Goal: Contribute content

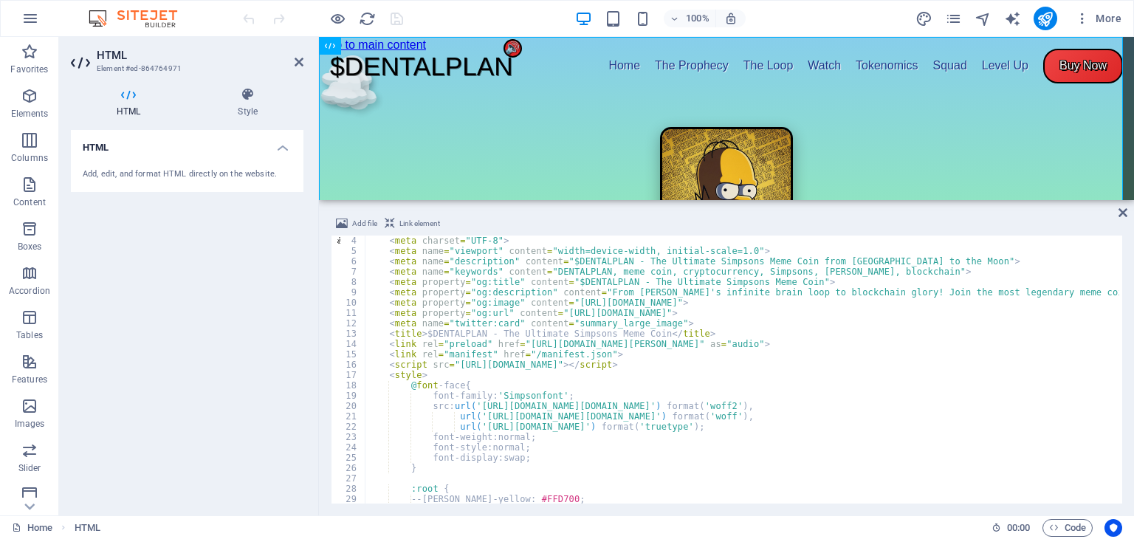
scroll to position [31, 0]
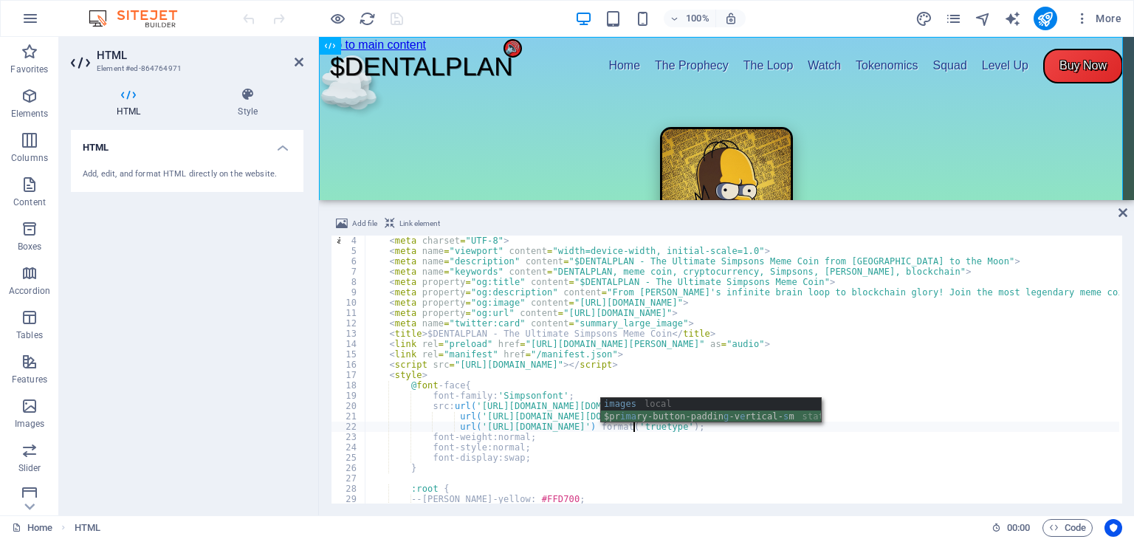
scroll to position [0, 32]
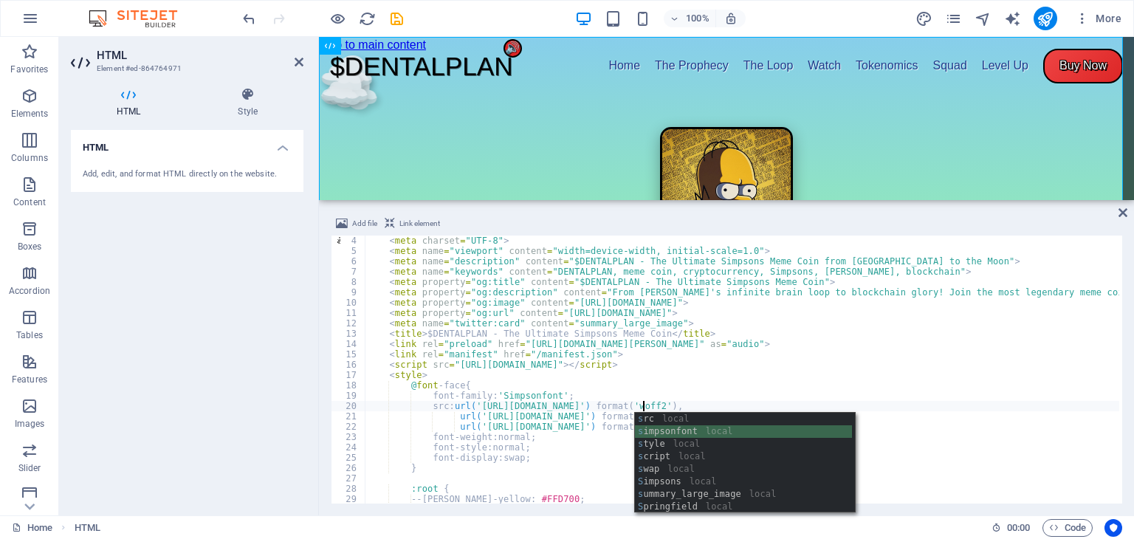
scroll to position [0, 32]
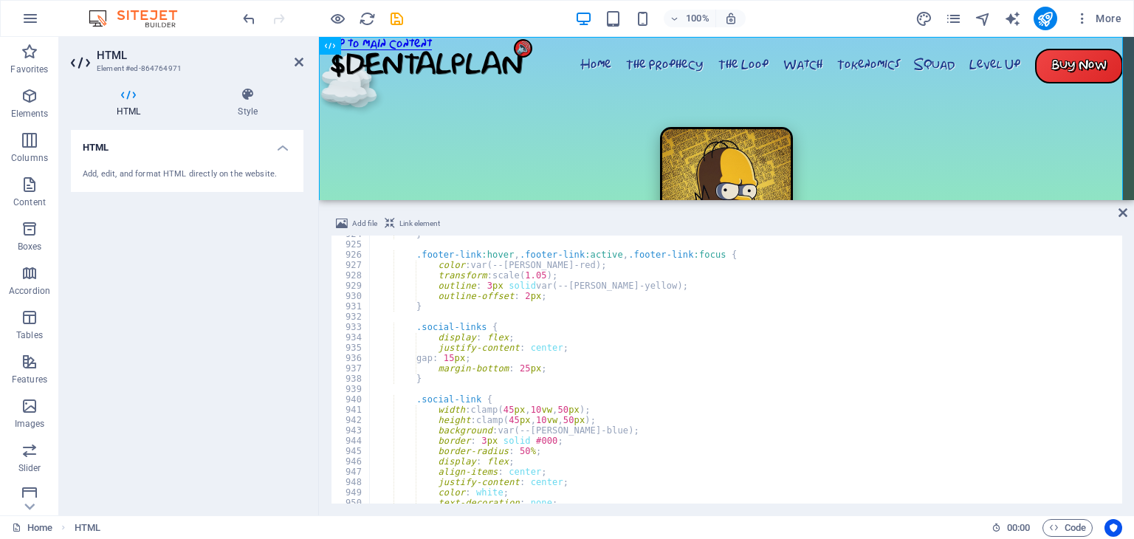
scroll to position [9548, 0]
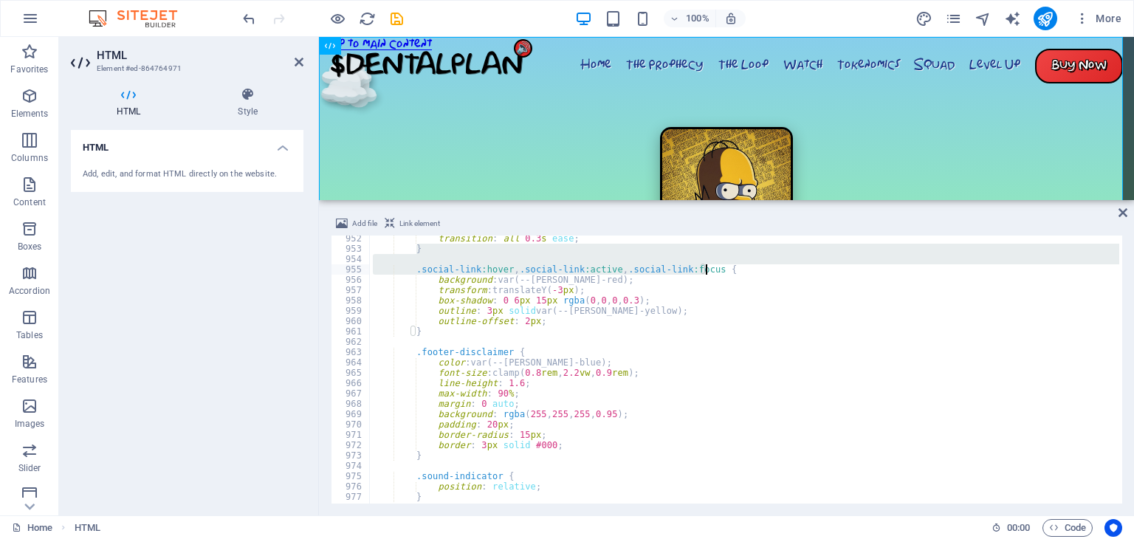
scroll to position [9832, 0]
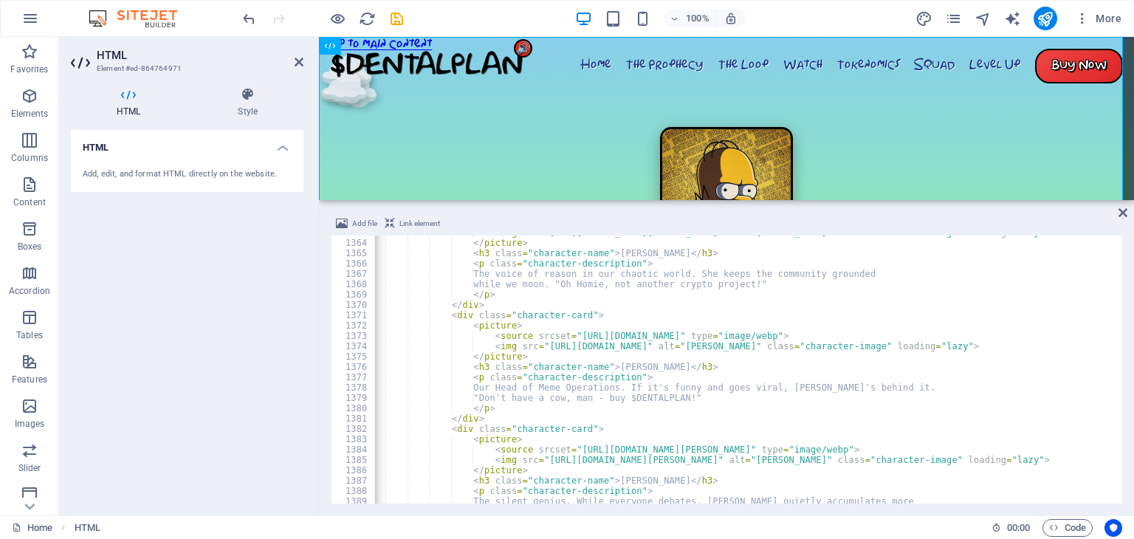
scroll to position [14087, 0]
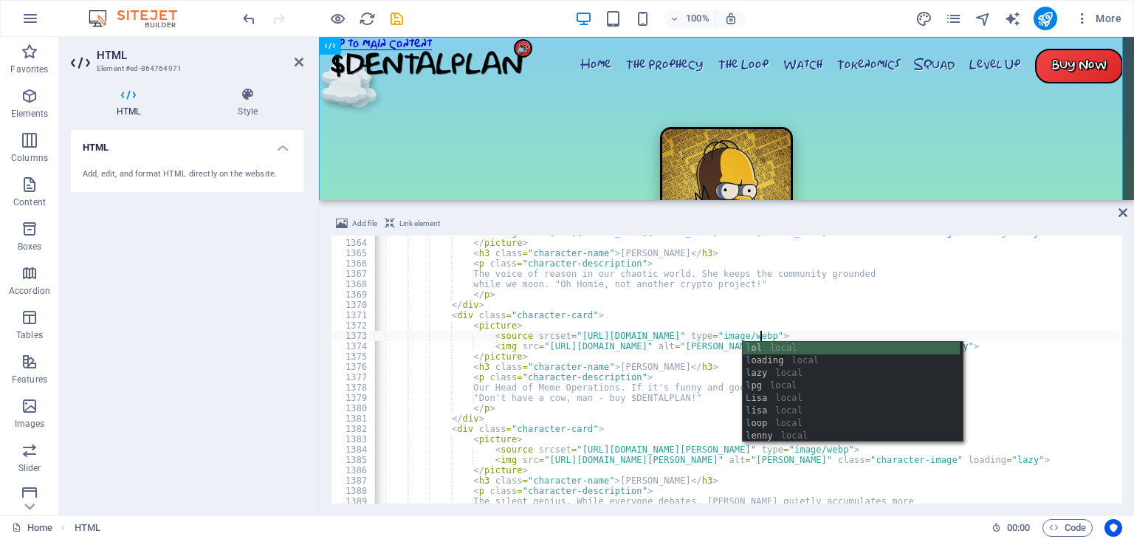
scroll to position [0, 47]
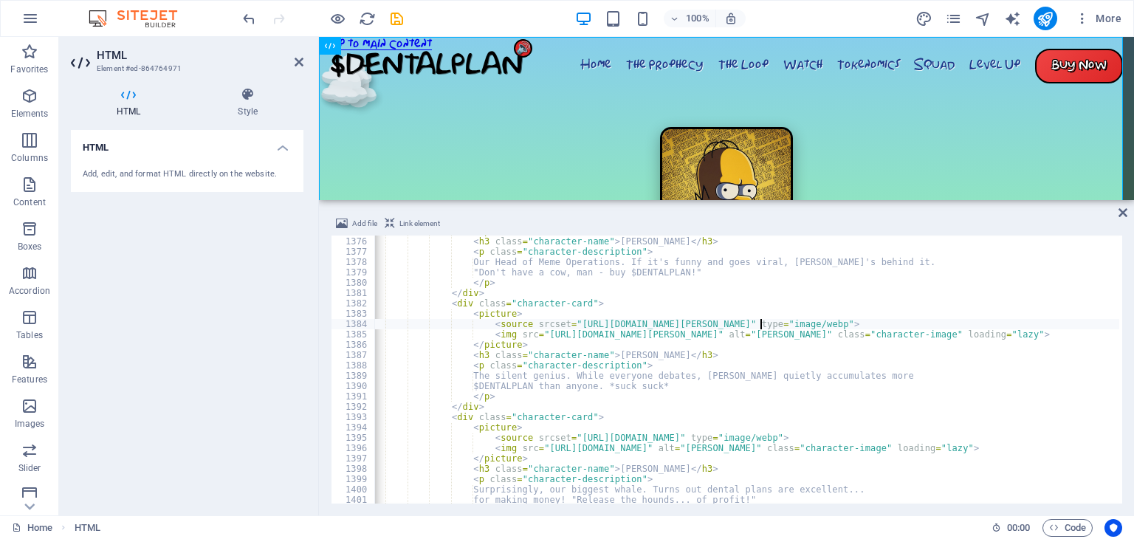
scroll to position [14212, 0]
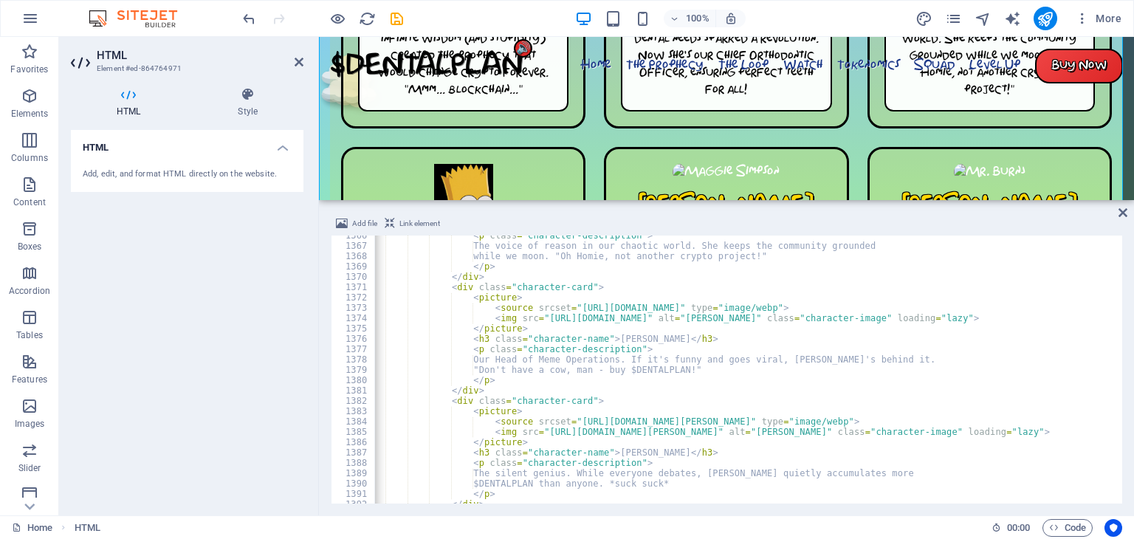
scroll to position [14115, 0]
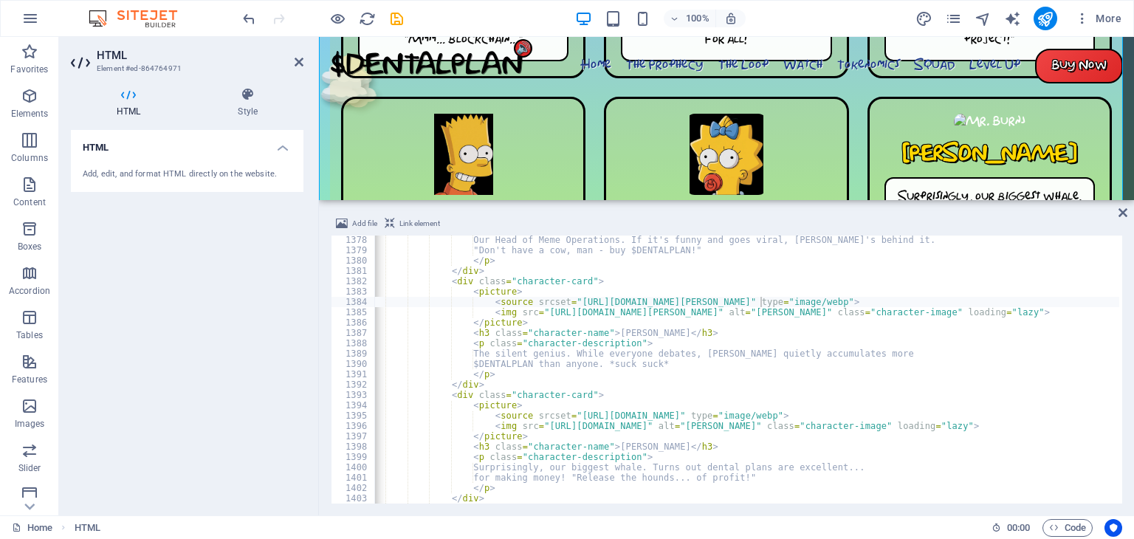
scroll to position [14234, 0]
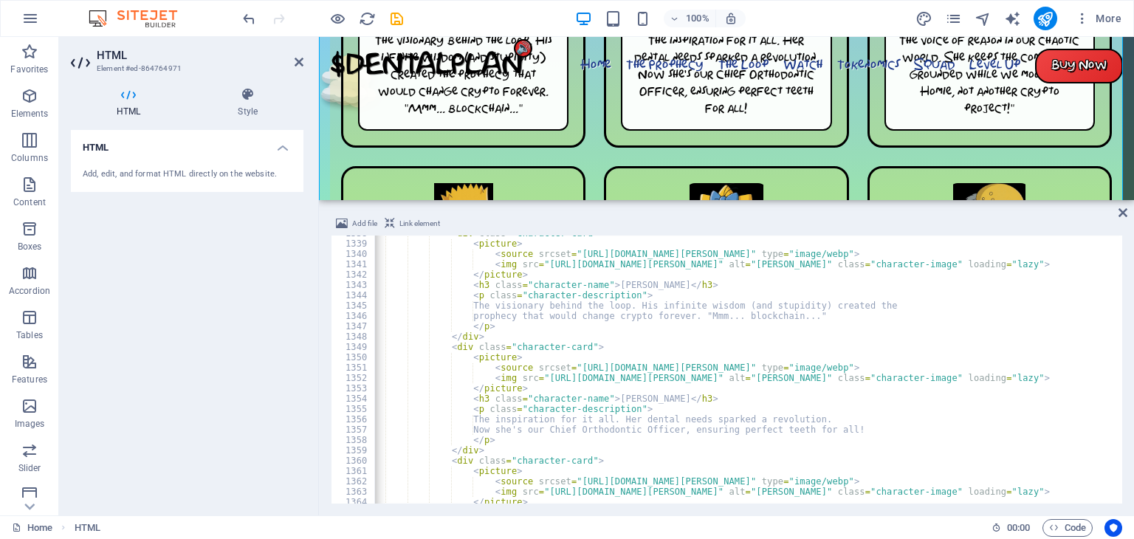
scroll to position [13828, 0]
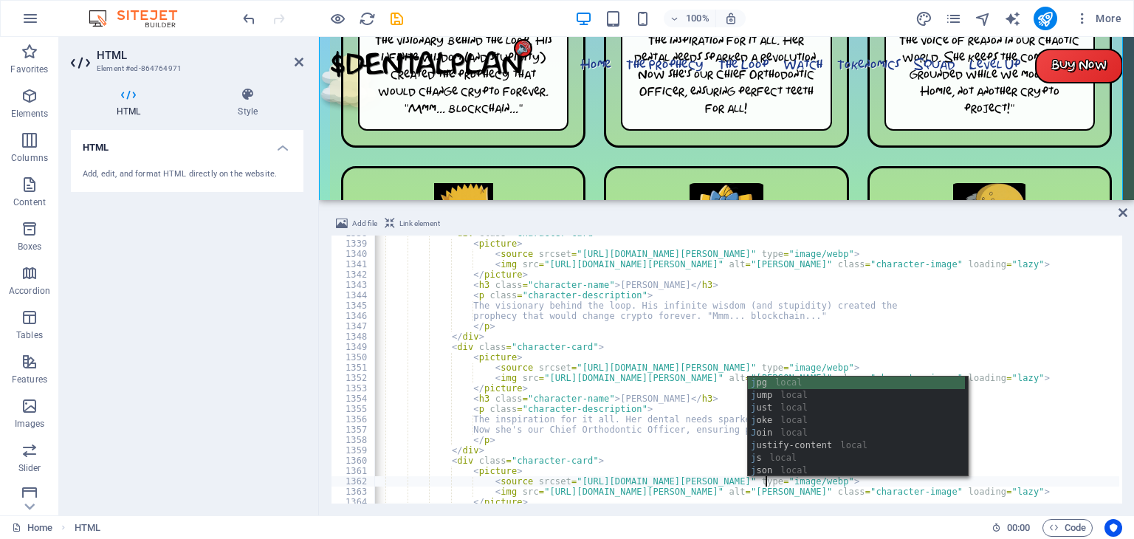
scroll to position [0, 48]
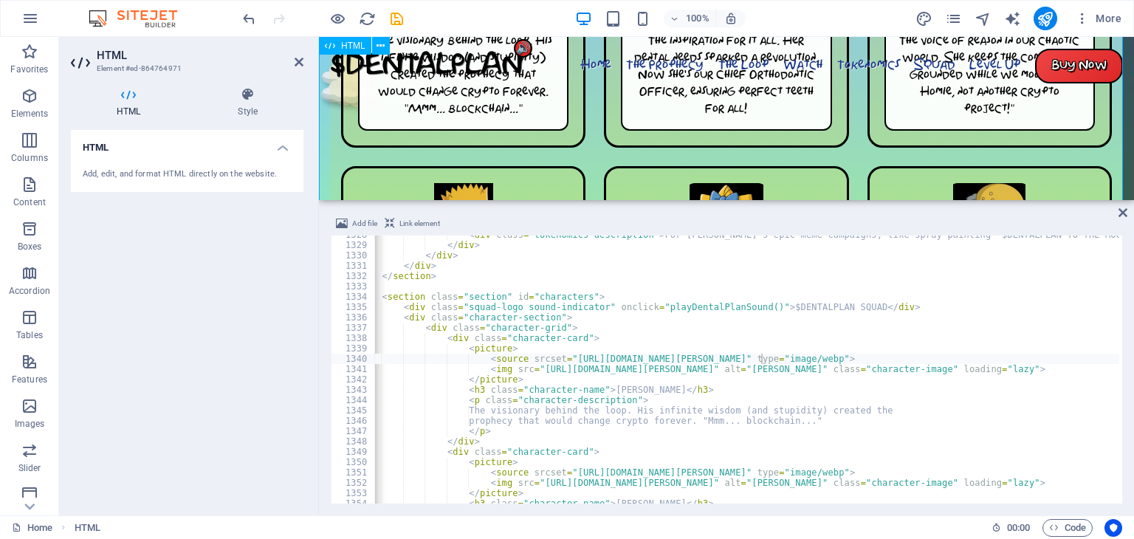
scroll to position [3914, 0]
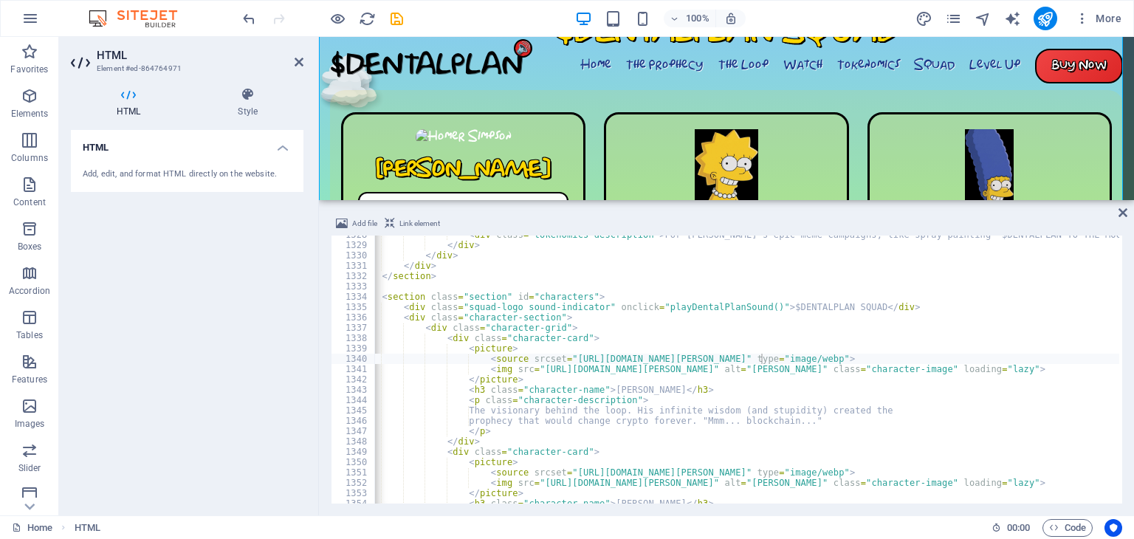
type textarea "<source srcset="[URL][DOMAIN_NAME][PERSON_NAME]" type="image/webp">"
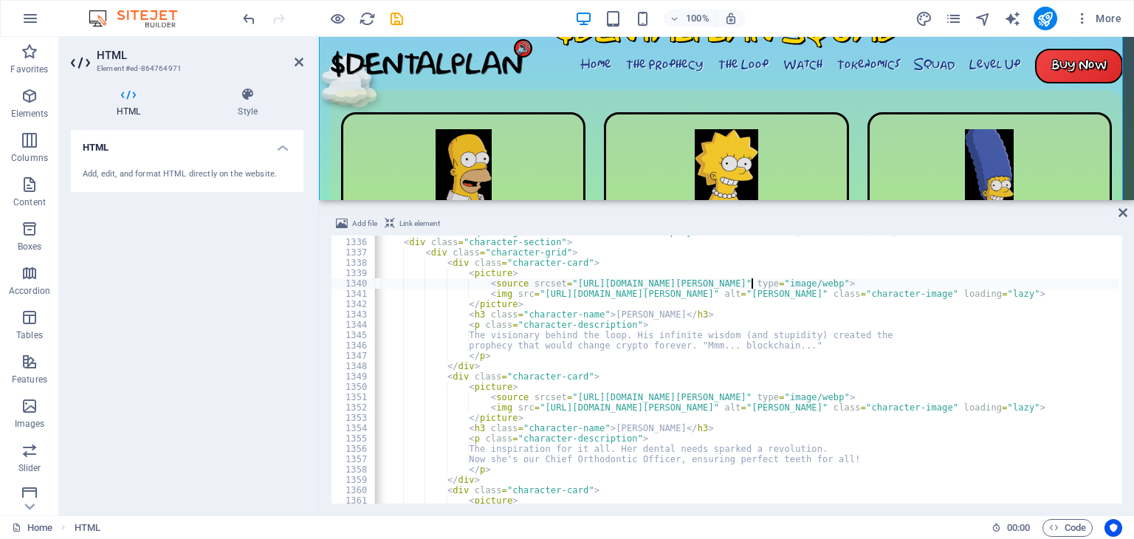
scroll to position [13798, 0]
click at [1045, 21] on icon "publish" at bounding box center [1045, 18] width 17 height 17
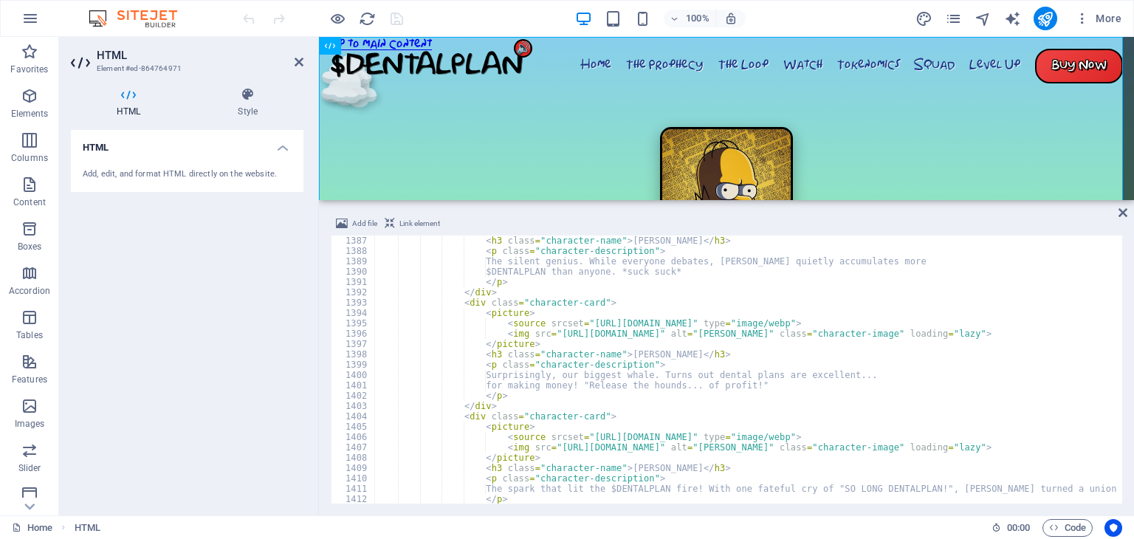
scroll to position [14327, 0]
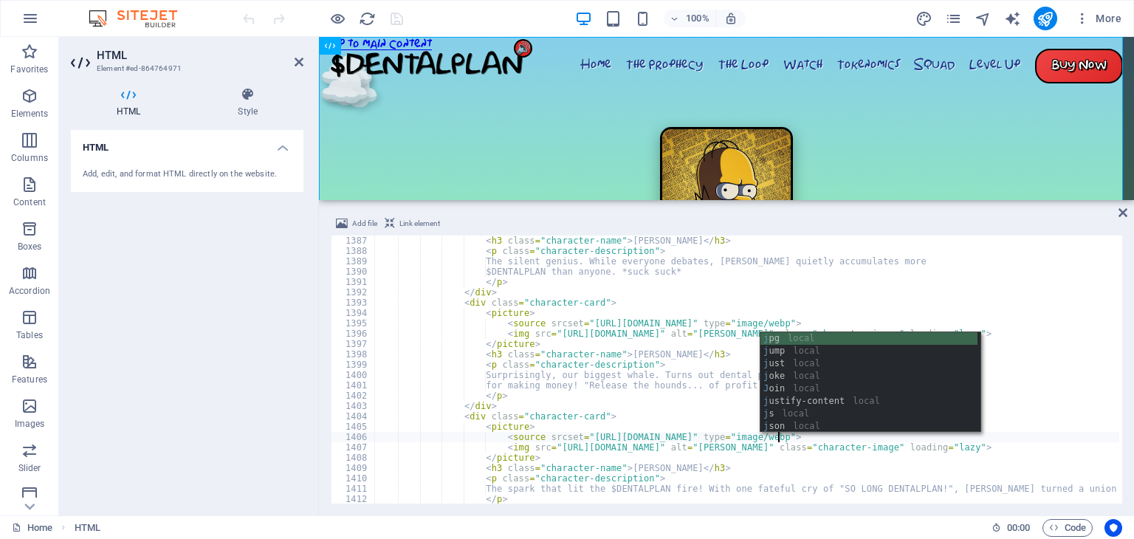
scroll to position [0, 48]
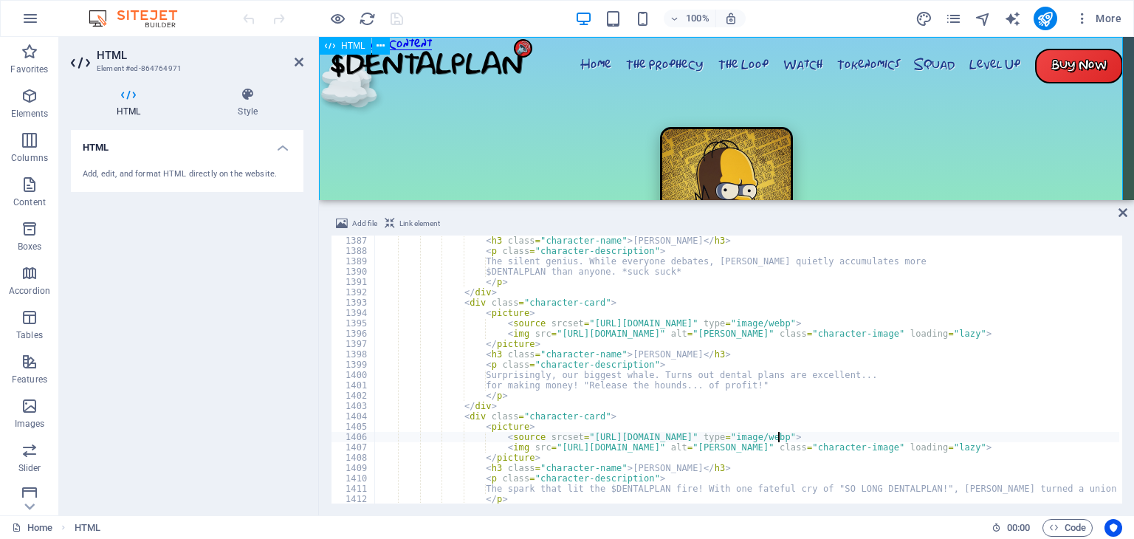
type textarea "<source srcset="https://www.dentalplan.lol/images/lenny.jpg" type="image/webp">"
click at [1045, 17] on icon "publish" at bounding box center [1045, 18] width 17 height 17
